Goal: Transaction & Acquisition: Purchase product/service

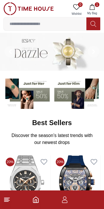
click at [45, 26] on input at bounding box center [45, 24] width 83 height 12
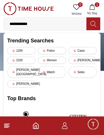
type input "**********"
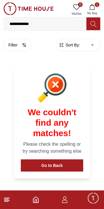
click at [93, 7] on icon "button" at bounding box center [93, 7] width 6 height 6
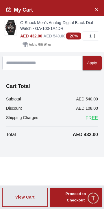
click at [15, 29] on img at bounding box center [11, 27] width 12 height 15
